Goal: Task Accomplishment & Management: Manage account settings

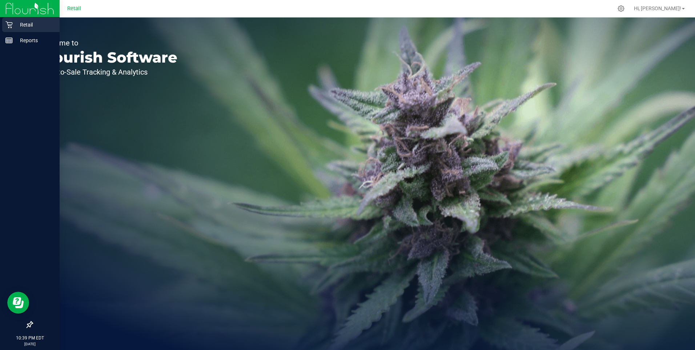
click at [27, 24] on p "Retail" at bounding box center [35, 24] width 44 height 9
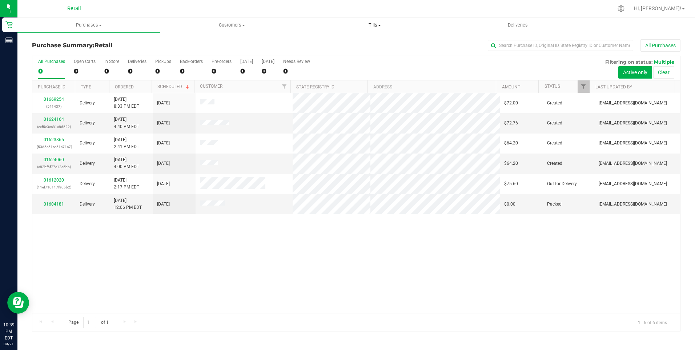
click at [375, 25] on span "Tills" at bounding box center [375, 25] width 142 height 7
click at [329, 44] on span "Manage tills" at bounding box center [327, 44] width 49 height 6
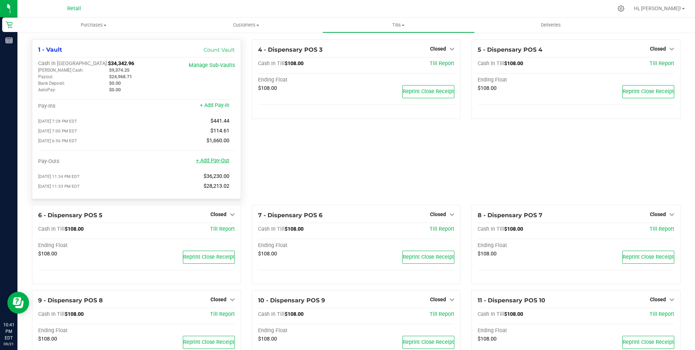
click at [213, 161] on link "+ Add Pay-Out" at bounding box center [212, 160] width 33 height 6
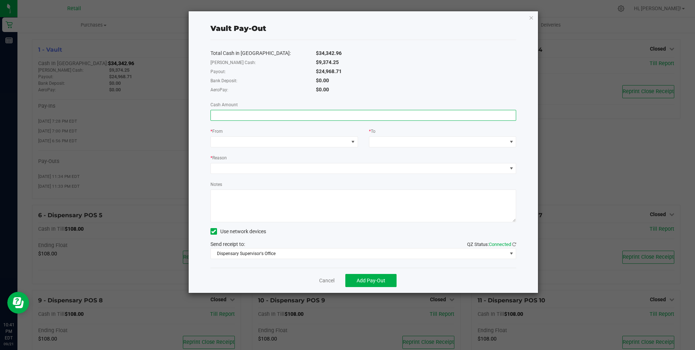
click at [217, 115] on input at bounding box center [363, 115] width 305 height 10
type input "$24,968.71"
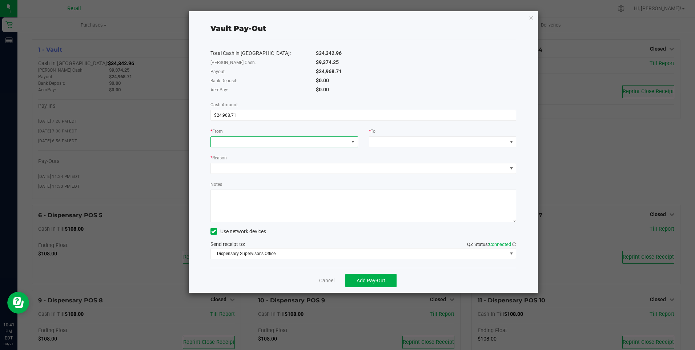
click at [227, 144] on span at bounding box center [280, 142] width 138 height 10
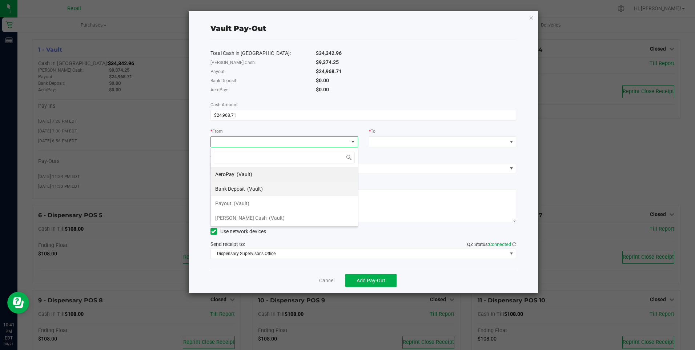
scroll to position [11, 148]
click at [222, 203] on span "Payout" at bounding box center [223, 203] width 16 height 6
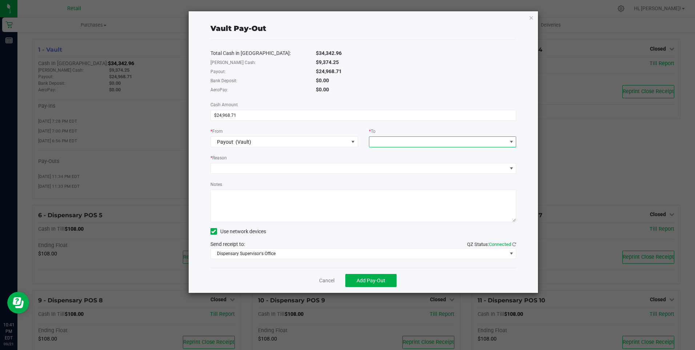
click at [383, 141] on span at bounding box center [438, 142] width 138 height 10
click at [381, 231] on span "[PERSON_NAME] Cash" at bounding box center [400, 232] width 52 height 6
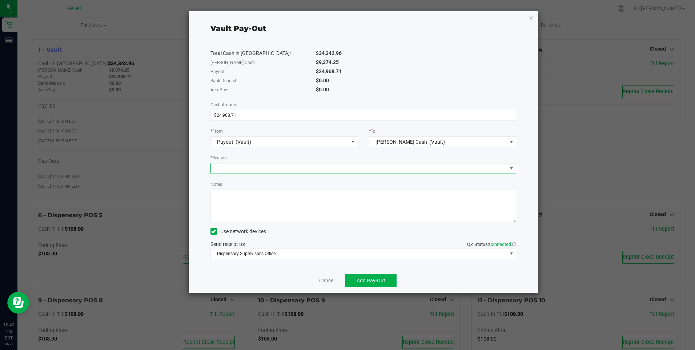
click at [235, 169] on span at bounding box center [359, 168] width 296 height 10
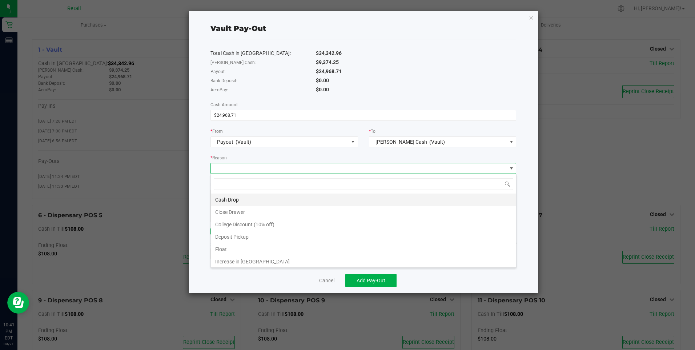
scroll to position [11, 306]
click at [231, 197] on li "Cash Drop" at bounding box center [363, 199] width 305 height 12
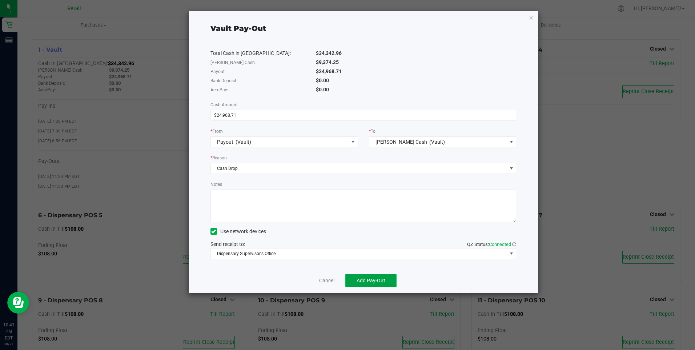
click at [370, 284] on button "Add Pay-Out" at bounding box center [370, 280] width 51 height 13
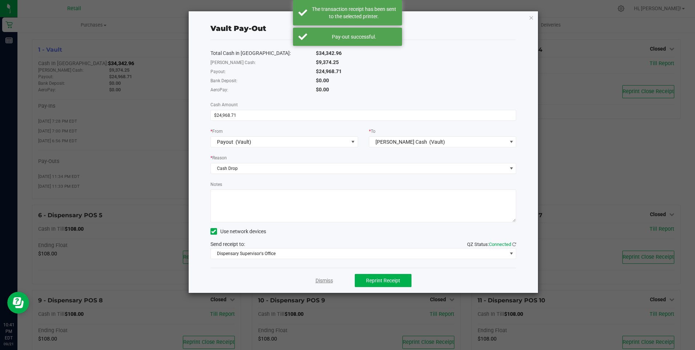
click at [327, 279] on link "Dismiss" at bounding box center [323, 281] width 17 height 8
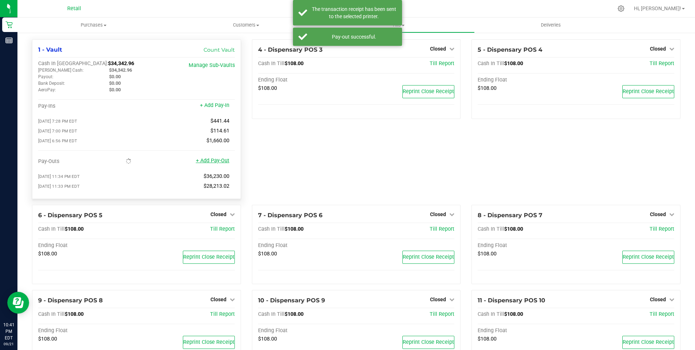
click at [219, 164] on link "+ Add Pay-Out" at bounding box center [212, 160] width 33 height 6
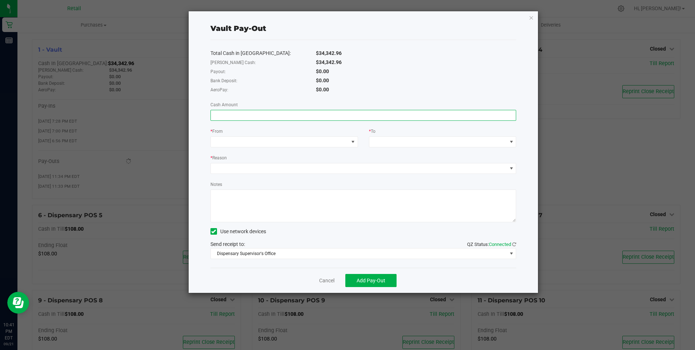
click at [235, 113] on input at bounding box center [363, 115] width 305 height 10
type input "$29,610.00"
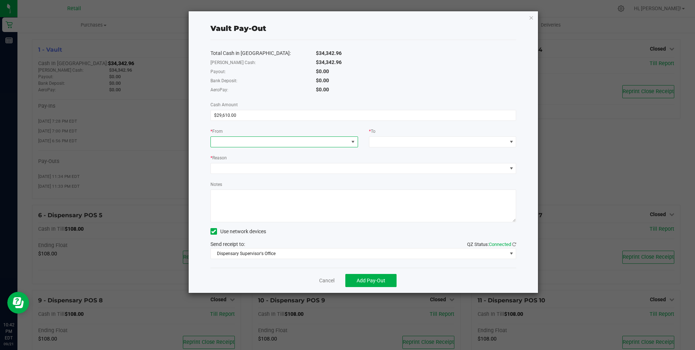
click at [218, 141] on span at bounding box center [280, 142] width 138 height 10
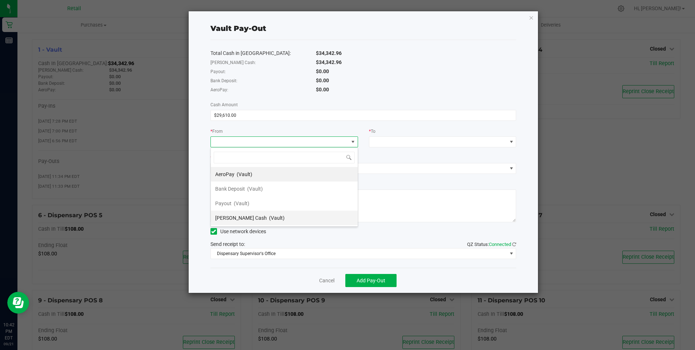
click at [227, 218] on span "[PERSON_NAME] Cash" at bounding box center [241, 218] width 52 height 6
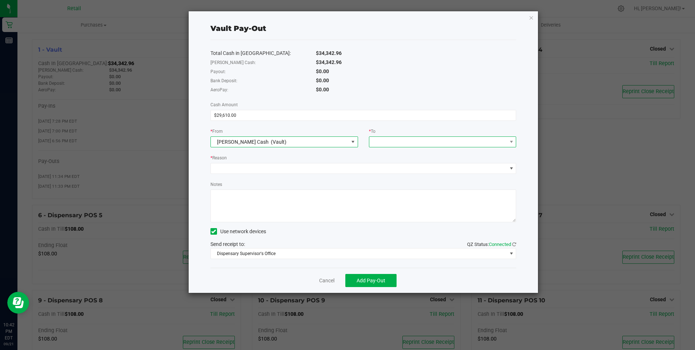
click at [398, 142] on span at bounding box center [438, 142] width 138 height 10
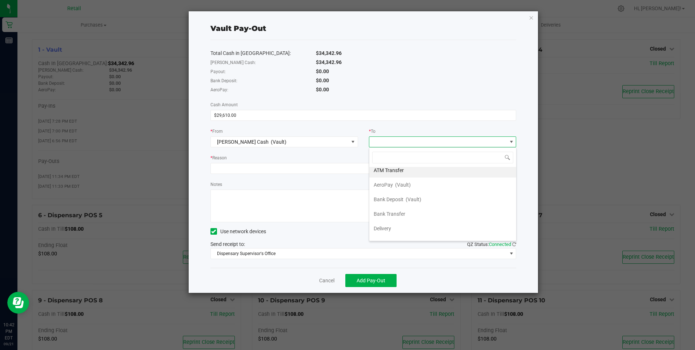
scroll to position [0, 0]
click at [392, 215] on span "Bank Transfer" at bounding box center [390, 218] width 32 height 6
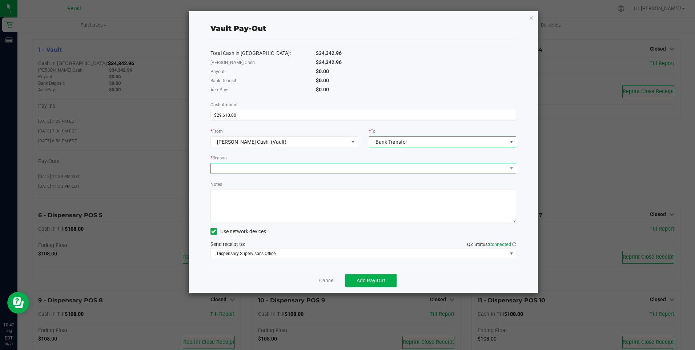
click at [247, 169] on span at bounding box center [359, 168] width 296 height 10
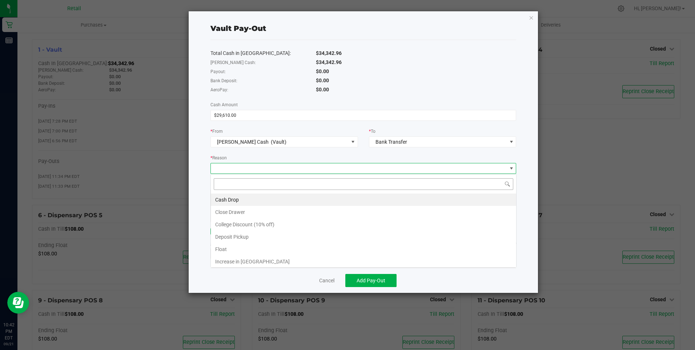
scroll to position [11, 306]
click at [230, 198] on li "Cash Drop" at bounding box center [363, 199] width 305 height 12
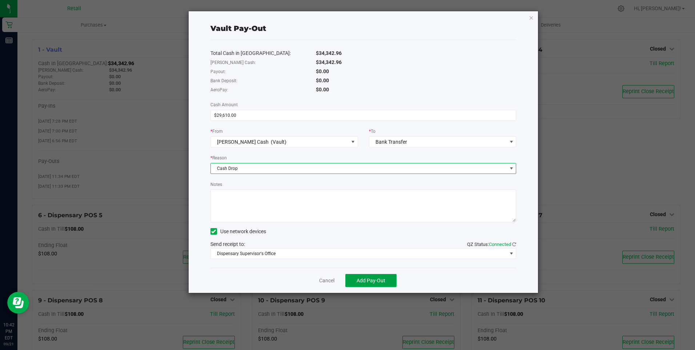
click at [368, 281] on span "Add Pay-Out" at bounding box center [371, 280] width 29 height 6
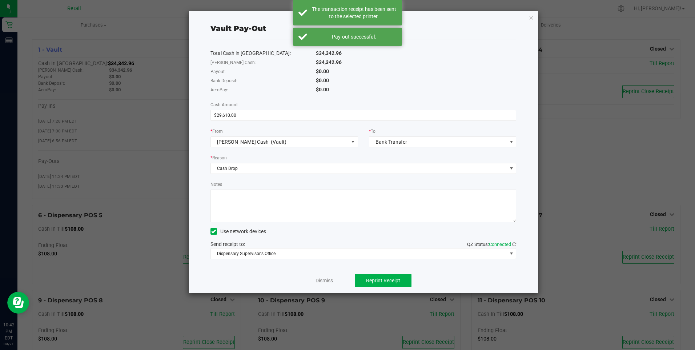
click at [323, 282] on link "Dismiss" at bounding box center [323, 281] width 17 height 8
